Goal: Task Accomplishment & Management: Complete application form

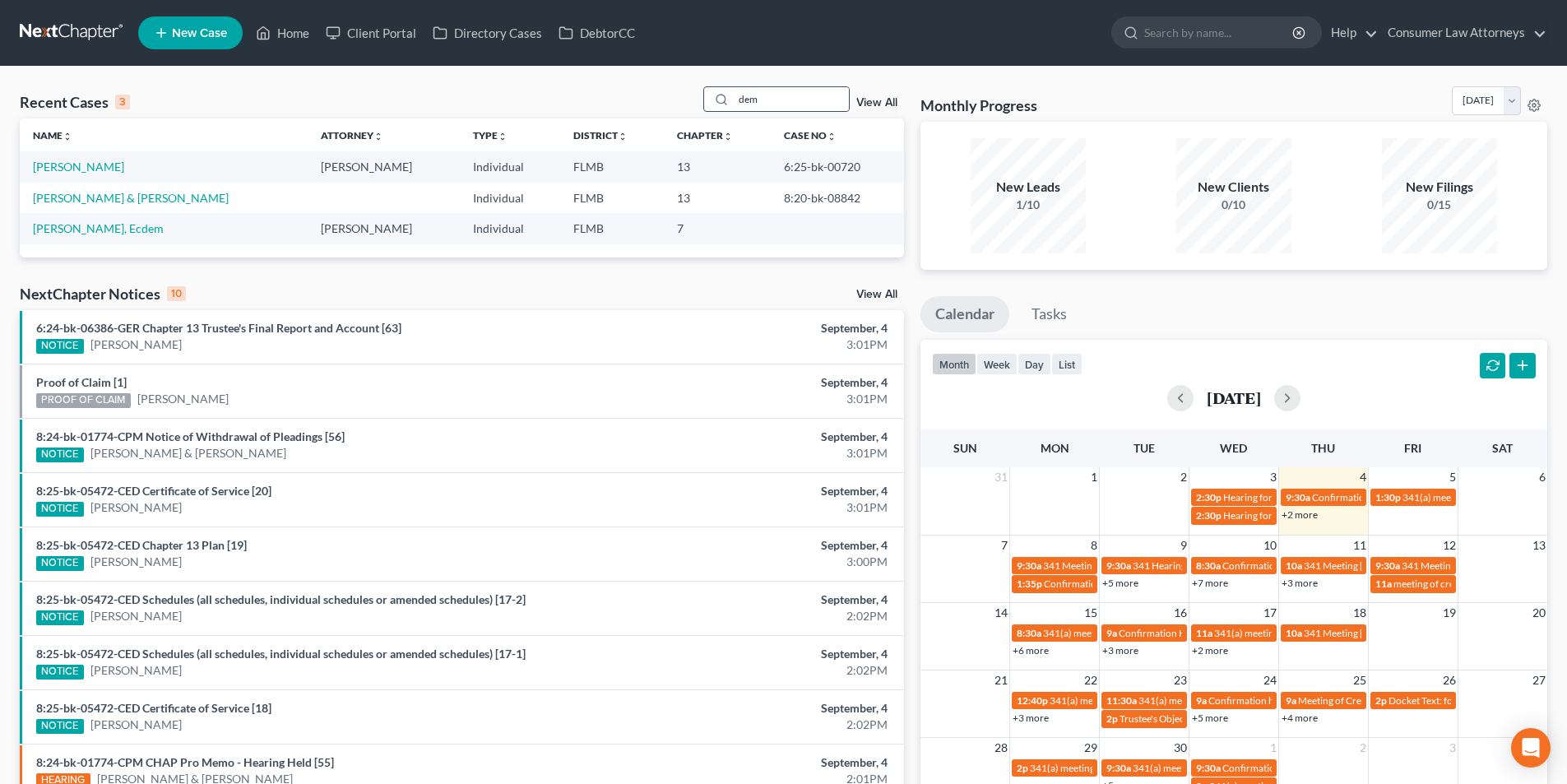
drag, startPoint x: 770, startPoint y: 107, endPoint x: 730, endPoint y: 105, distance: 40.0
click at [733, 107] on div "dem" at bounding box center [777, 100] width 146 height 26
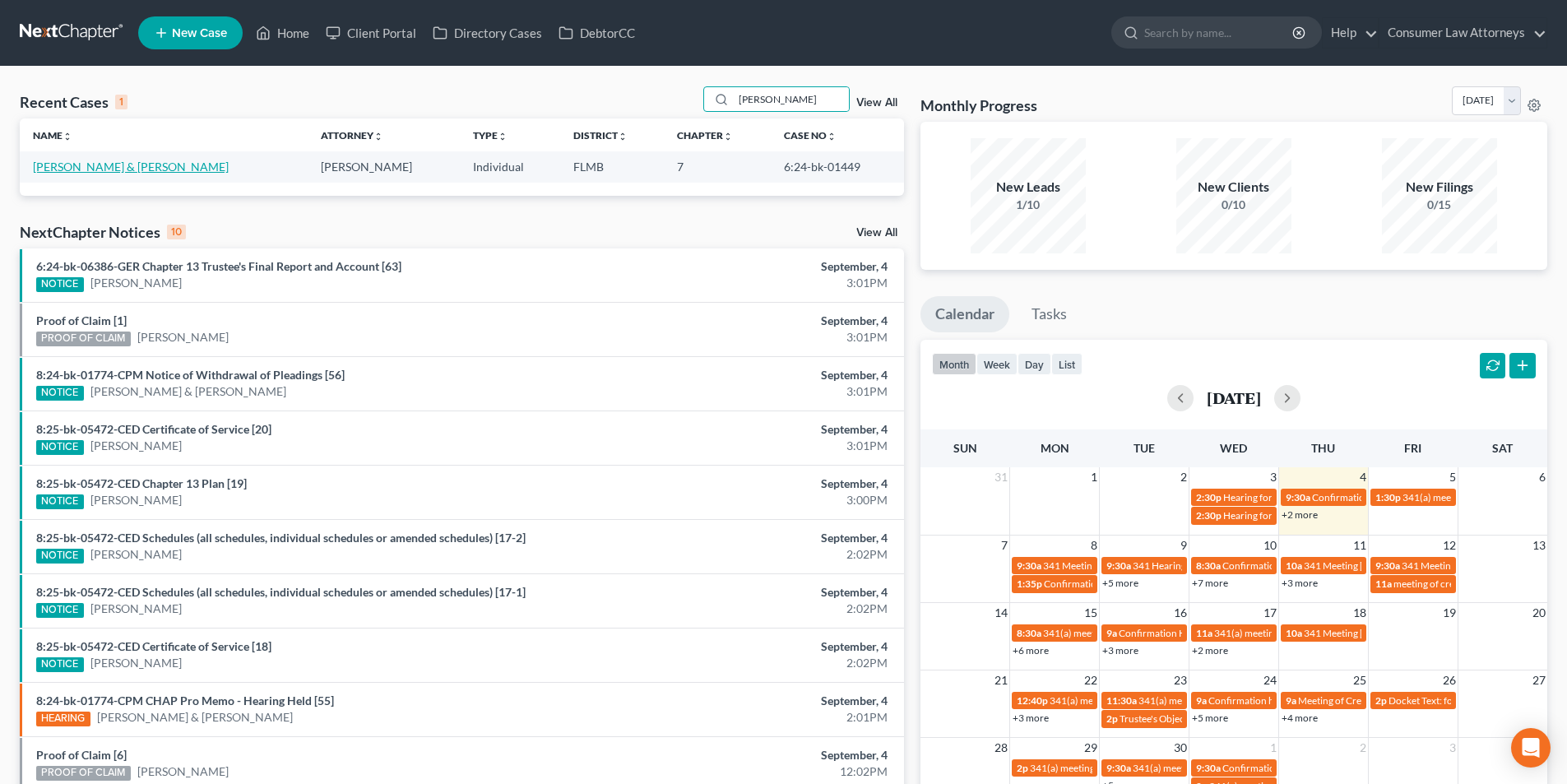
type input "[PERSON_NAME]"
click at [130, 171] on link "[PERSON_NAME] & [PERSON_NAME]" at bounding box center [130, 167] width 195 height 14
select select "6"
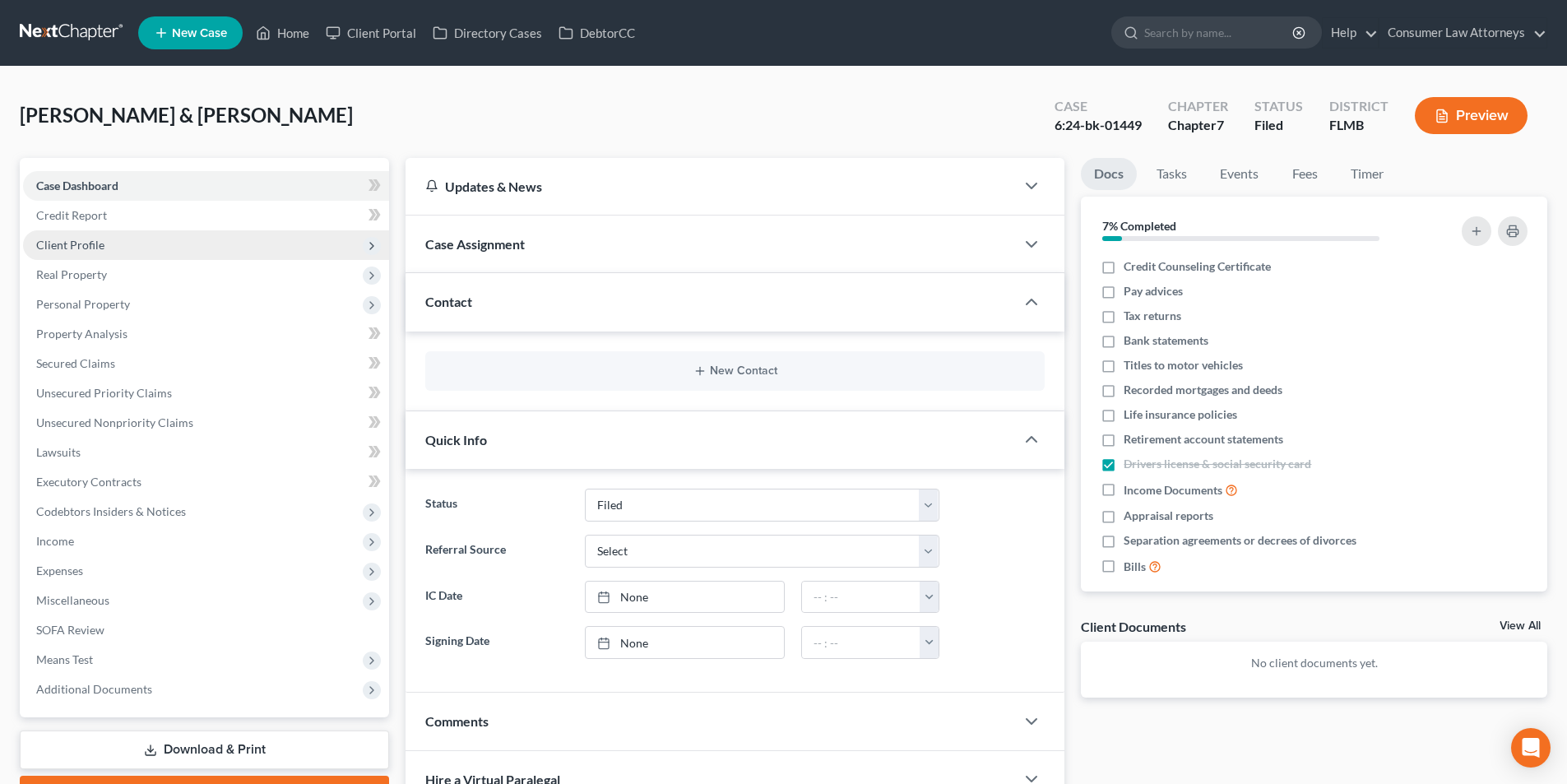
click at [97, 240] on span "Client Profile" at bounding box center [70, 245] width 68 height 14
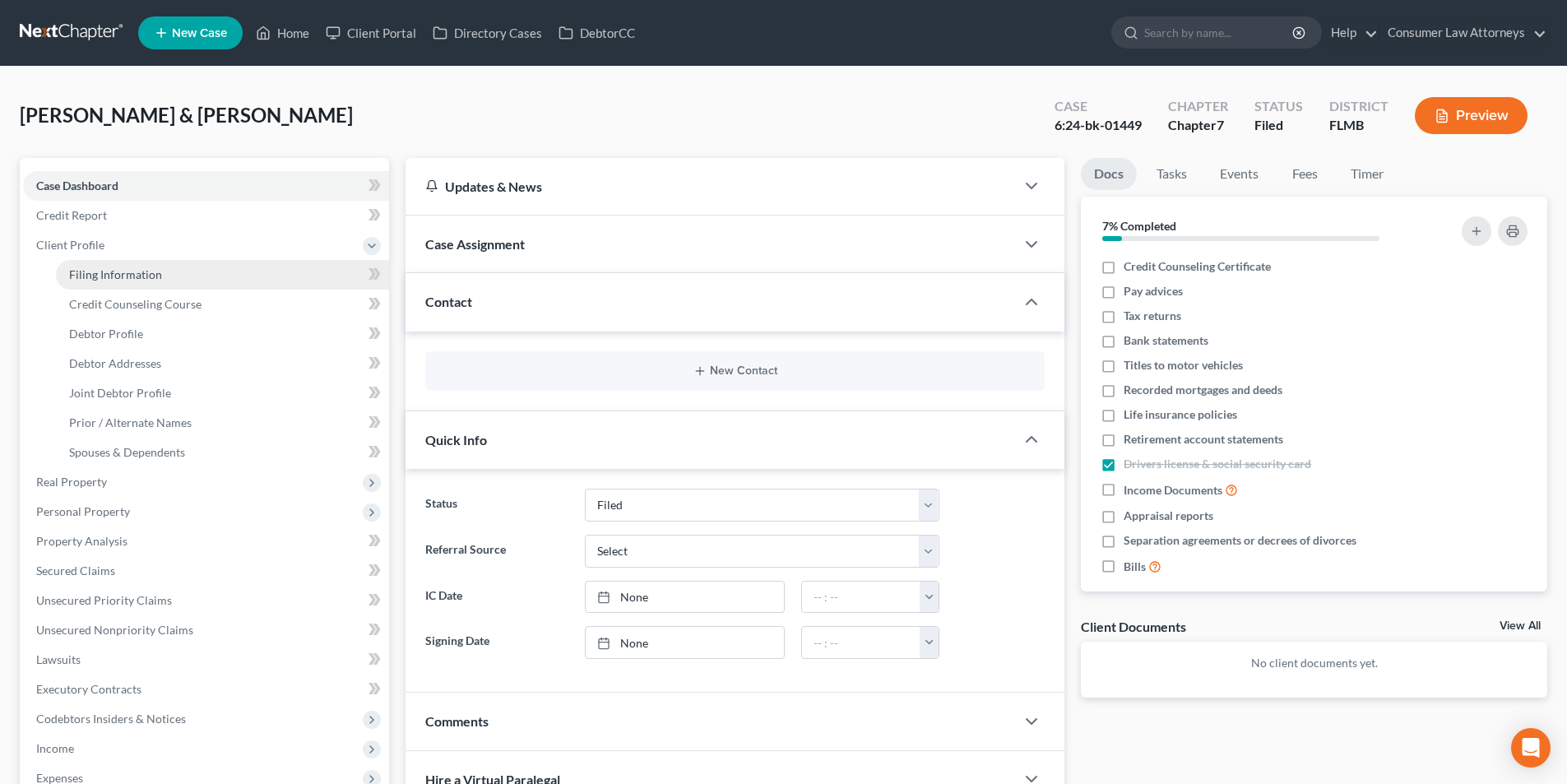
click at [146, 270] on span "Filing Information" at bounding box center [115, 274] width 93 height 14
select select "1"
select select "0"
select select "15"
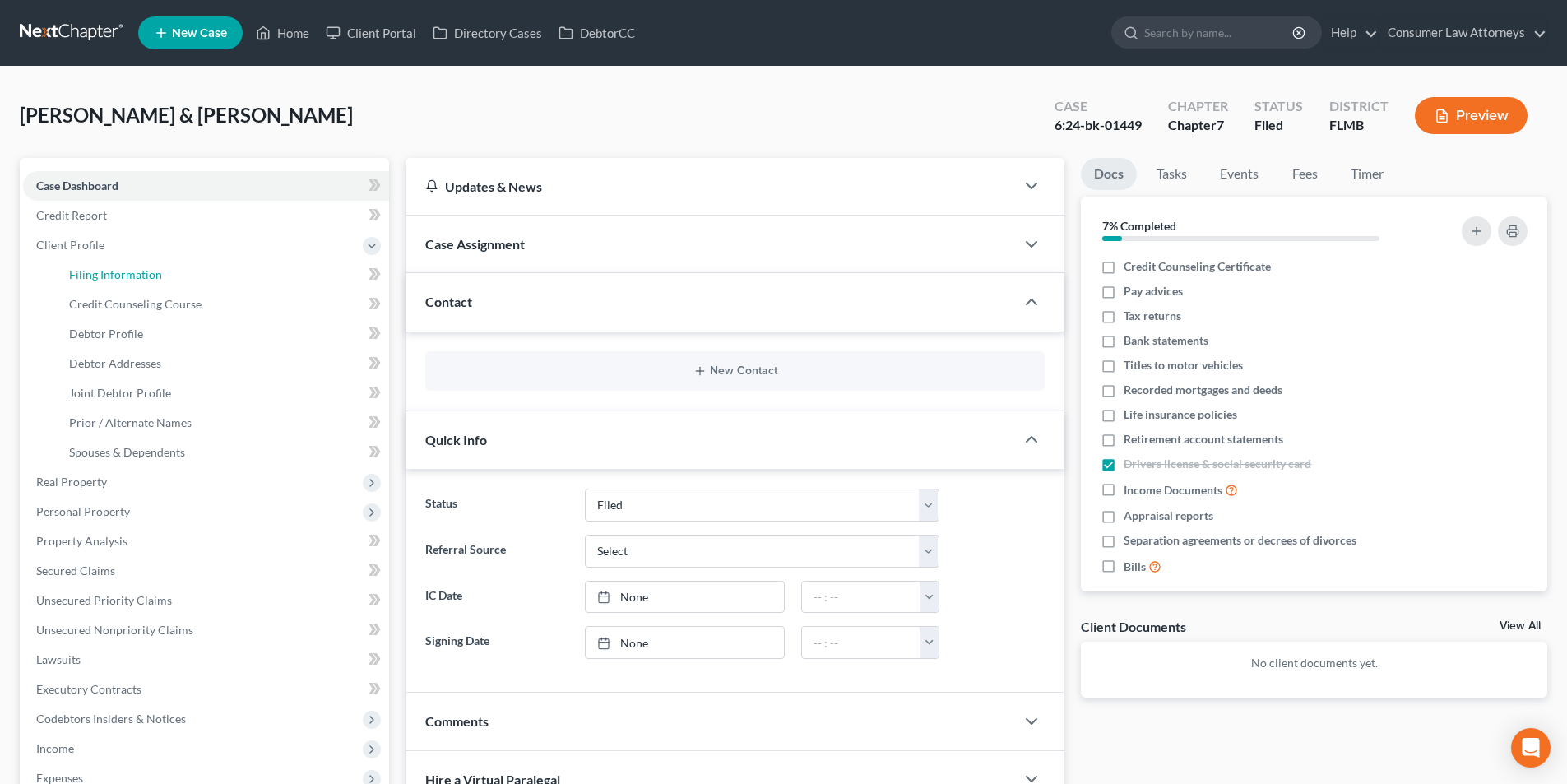
select select "0"
select select "9"
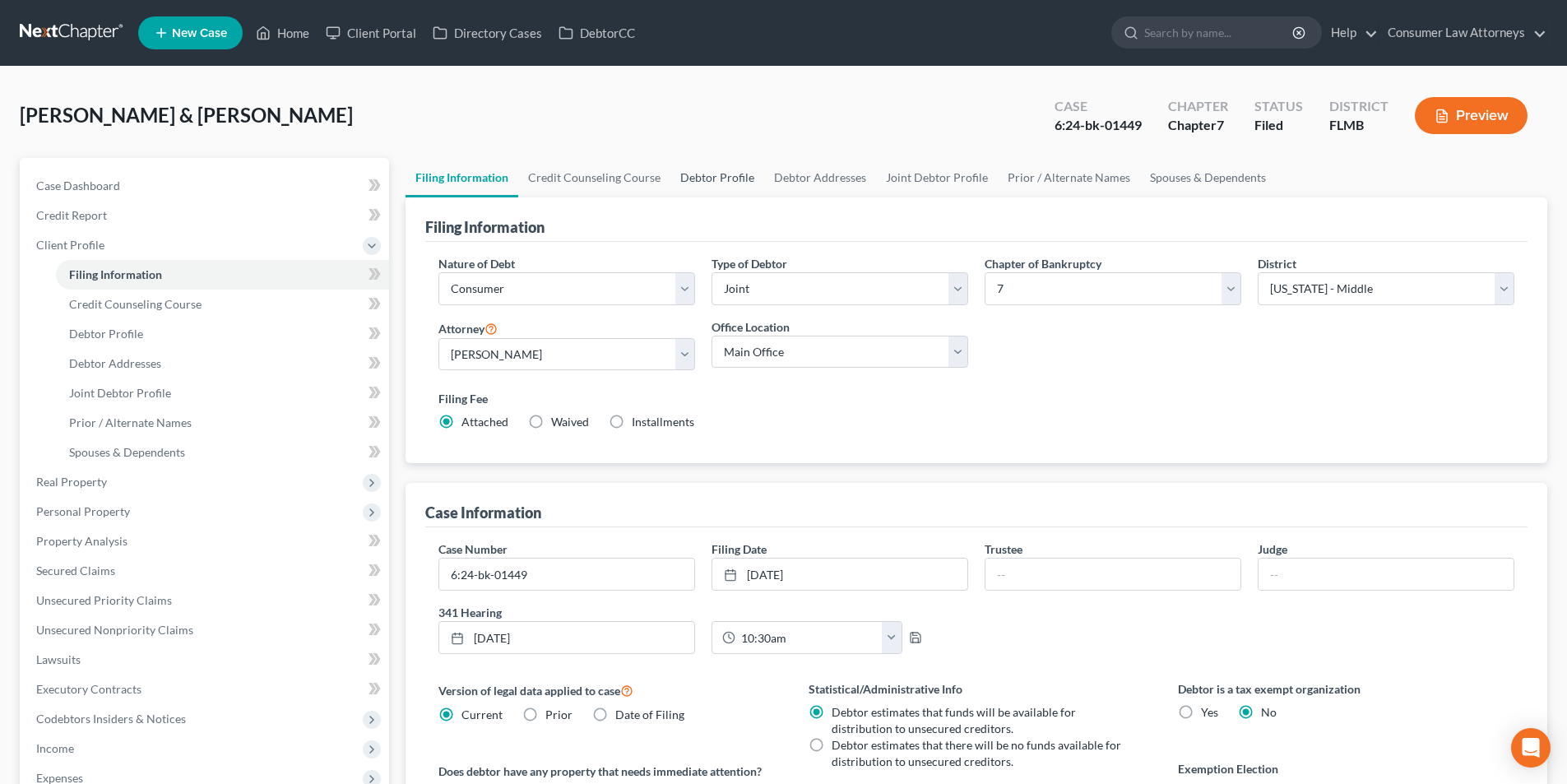
click at [728, 177] on link "Debtor Profile" at bounding box center [717, 178] width 94 height 39
select select "1"
select select "3"
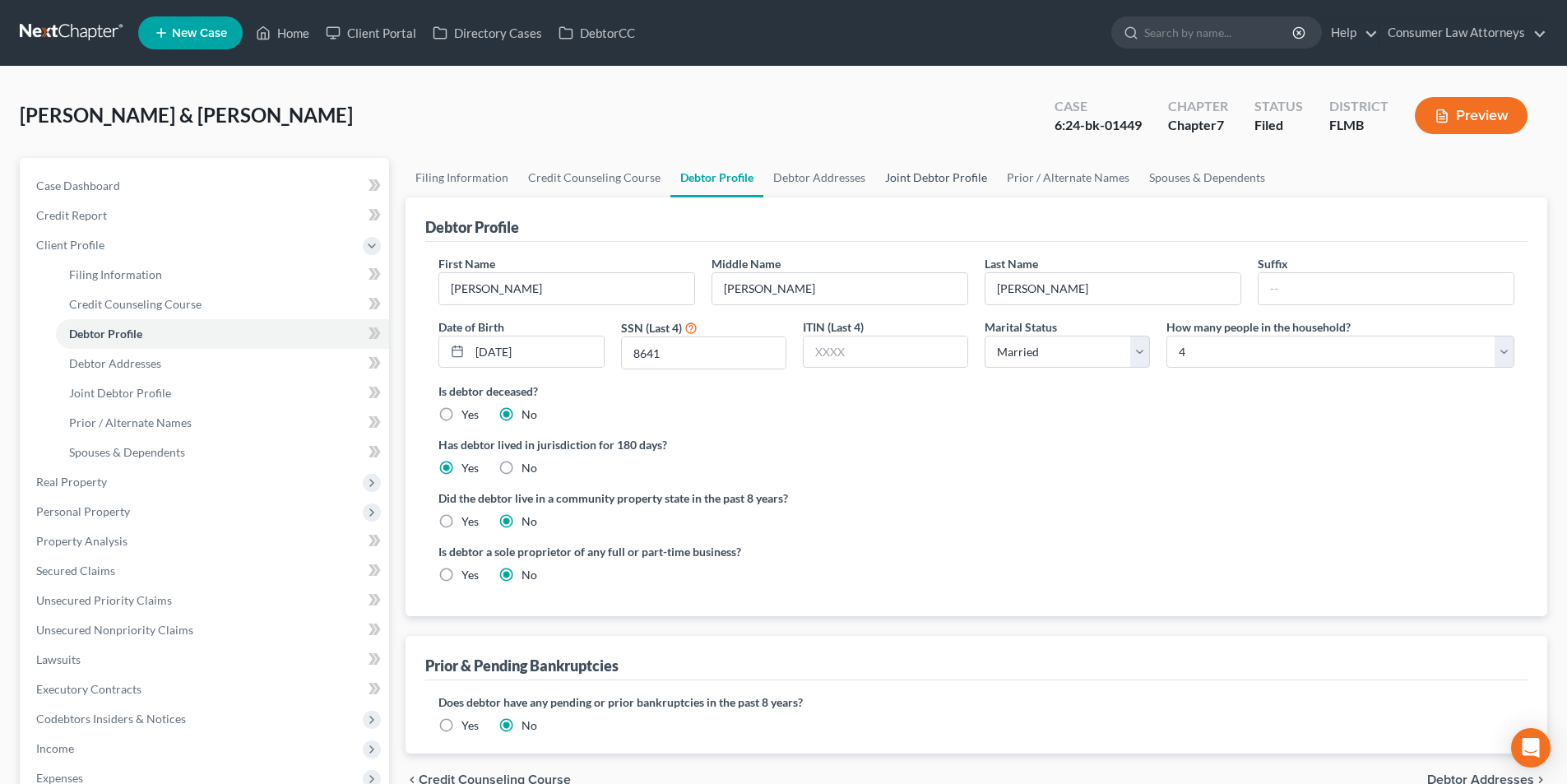
drag, startPoint x: 936, startPoint y: 176, endPoint x: 1219, endPoint y: 398, distance: 359.7
click at [936, 176] on link "Joint Debtor Profile" at bounding box center [935, 178] width 121 height 39
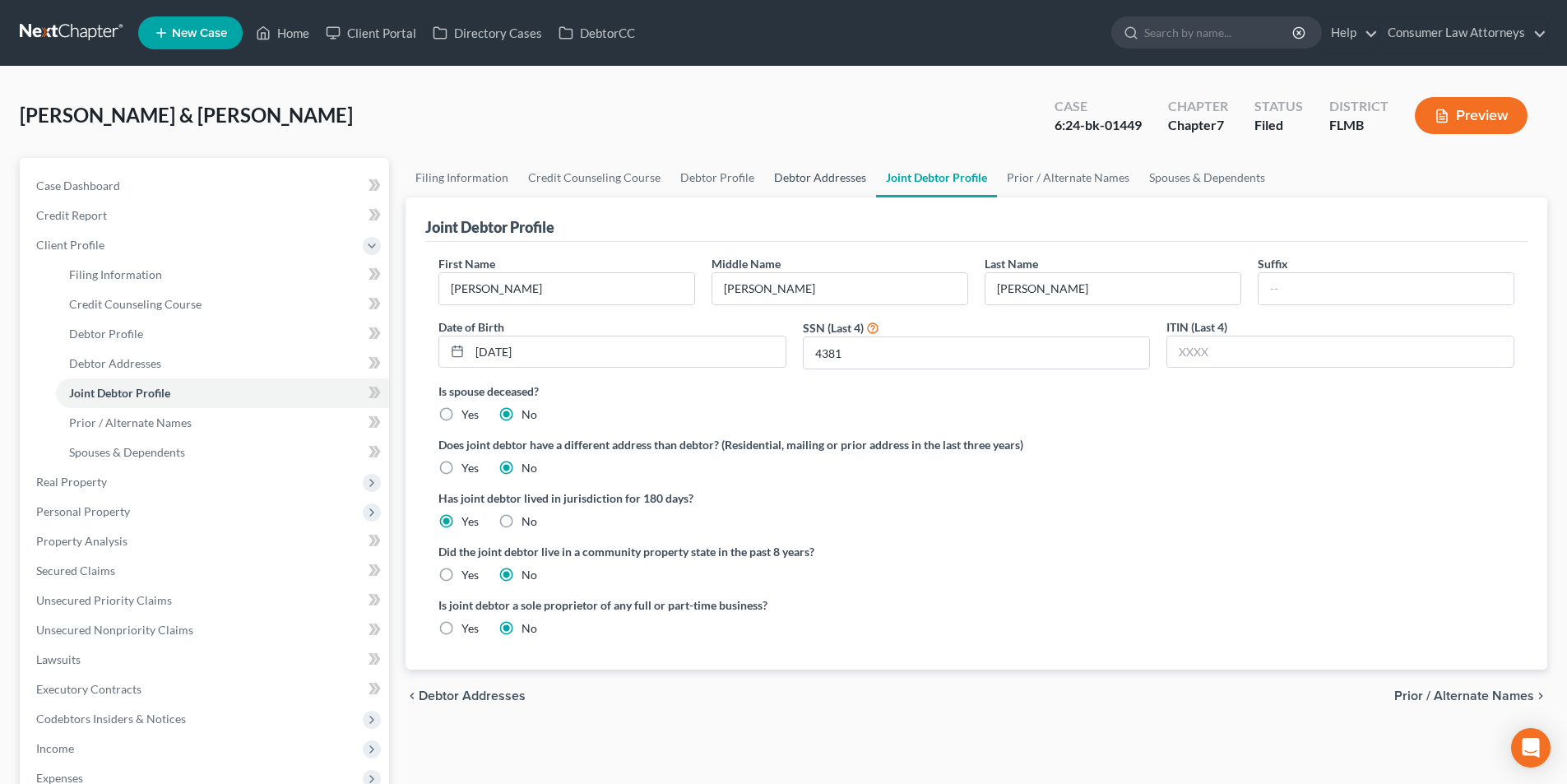
drag, startPoint x: 816, startPoint y: 176, endPoint x: 928, endPoint y: 319, distance: 181.6
click at [816, 176] on link "Debtor Addresses" at bounding box center [820, 178] width 112 height 39
